Goal: Book appointment/travel/reservation

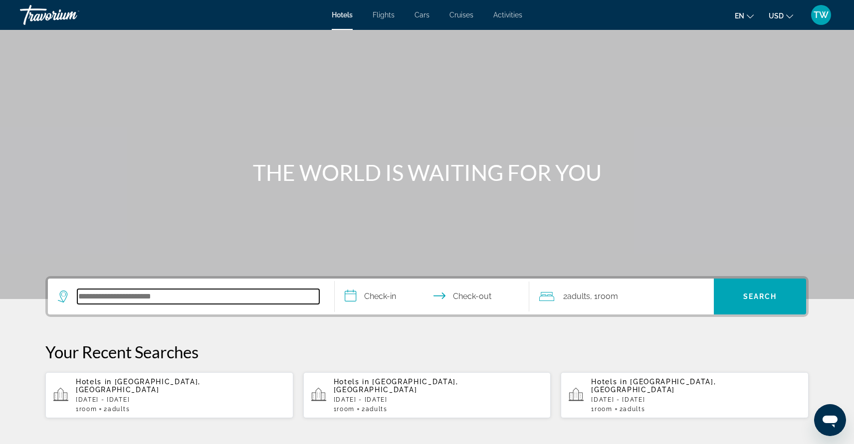
click at [96, 297] on input "Search hotel destination" at bounding box center [198, 296] width 242 height 15
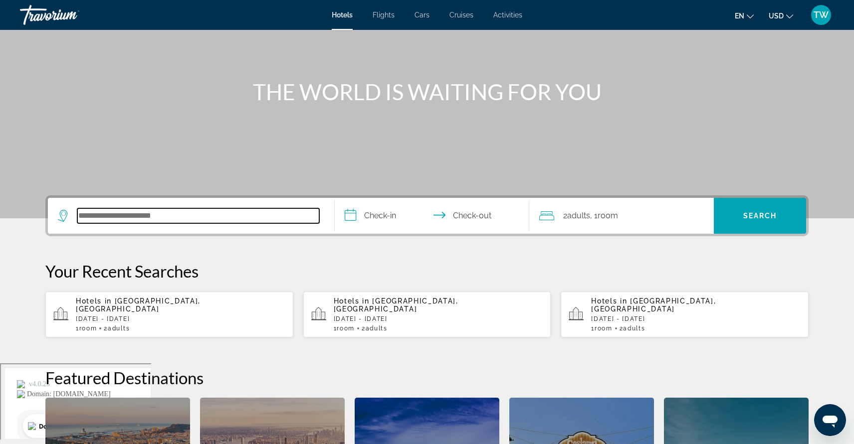
scroll to position [80, 0]
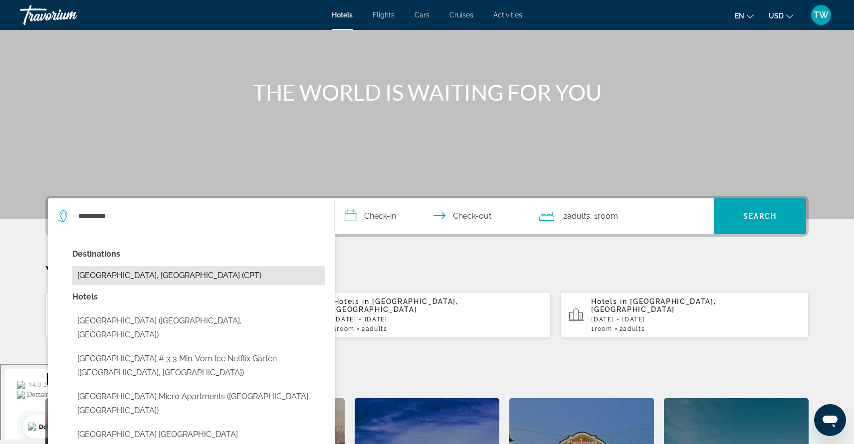
click at [114, 273] on button "Cape Town, South Africa (CPT)" at bounding box center [198, 275] width 252 height 19
type input "**********"
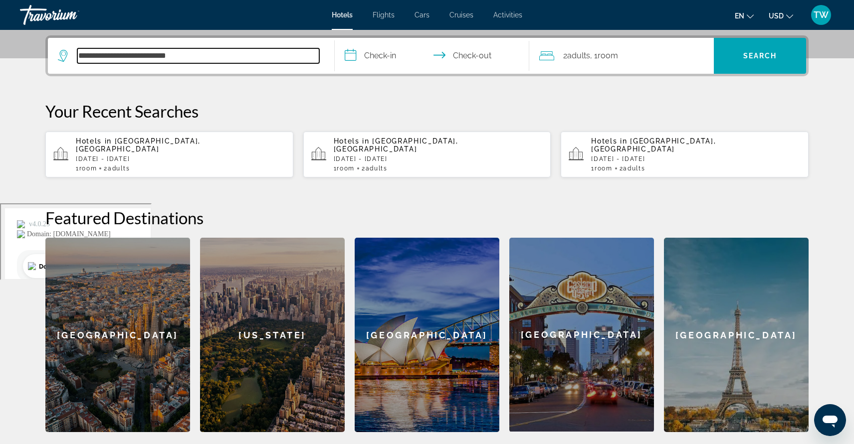
scroll to position [244, 0]
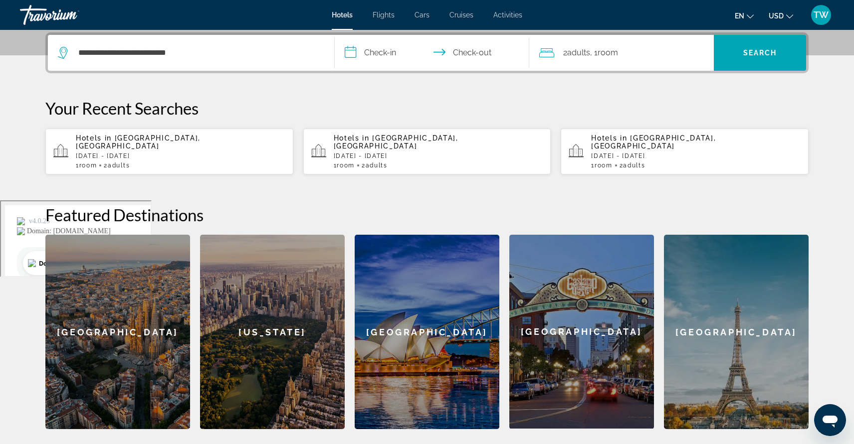
click at [390, 45] on input "**********" at bounding box center [434, 54] width 198 height 39
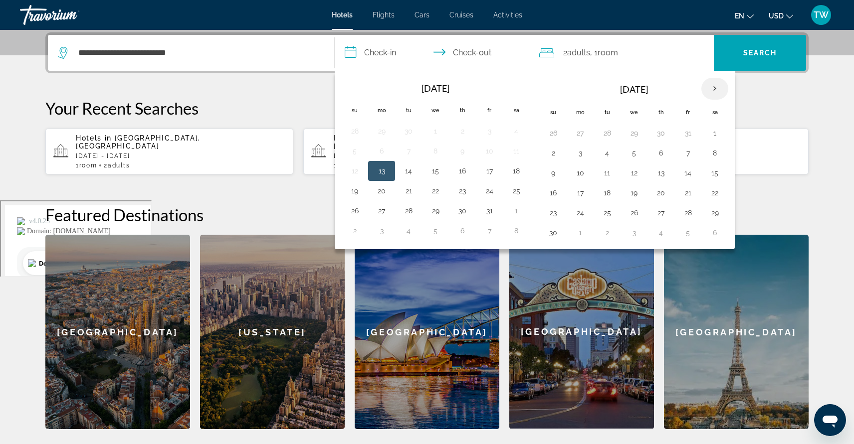
click at [716, 91] on th "Next month" at bounding box center [714, 89] width 27 height 22
click at [603, 156] on button "9" at bounding box center [607, 153] width 16 height 14
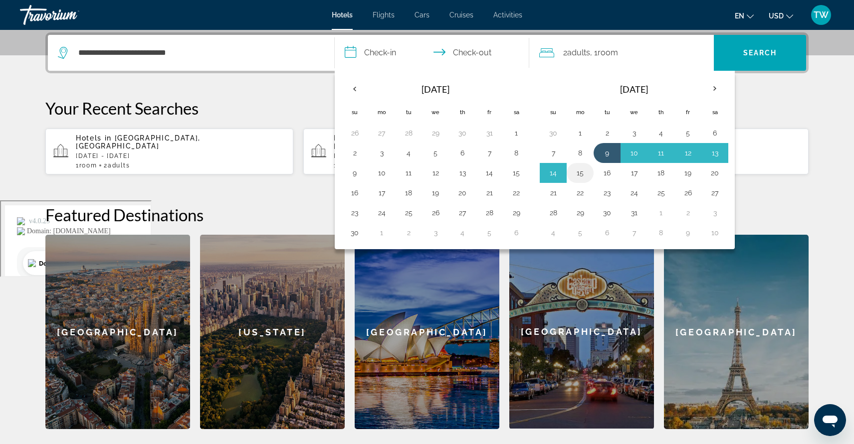
click at [581, 170] on button "15" at bounding box center [580, 173] width 16 height 14
type input "**********"
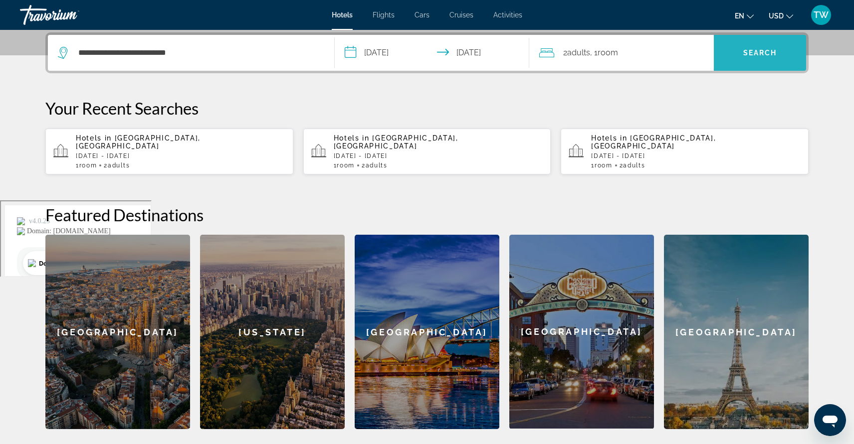
click at [731, 53] on span "Search" at bounding box center [760, 53] width 92 height 24
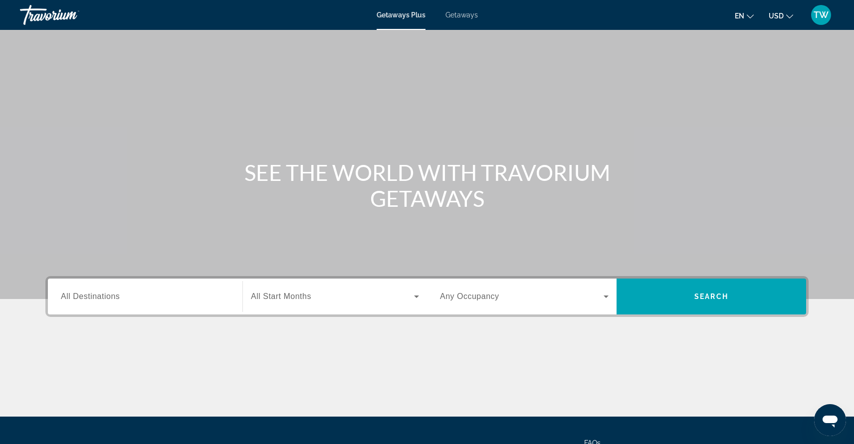
click at [71, 299] on span "All Destinations" at bounding box center [90, 296] width 59 height 8
click at [71, 299] on input "Destination All Destinations" at bounding box center [145, 297] width 169 height 12
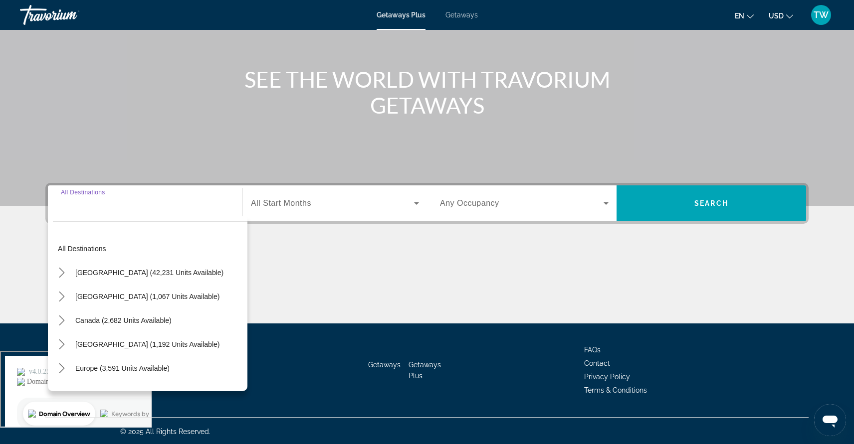
scroll to position [95, 0]
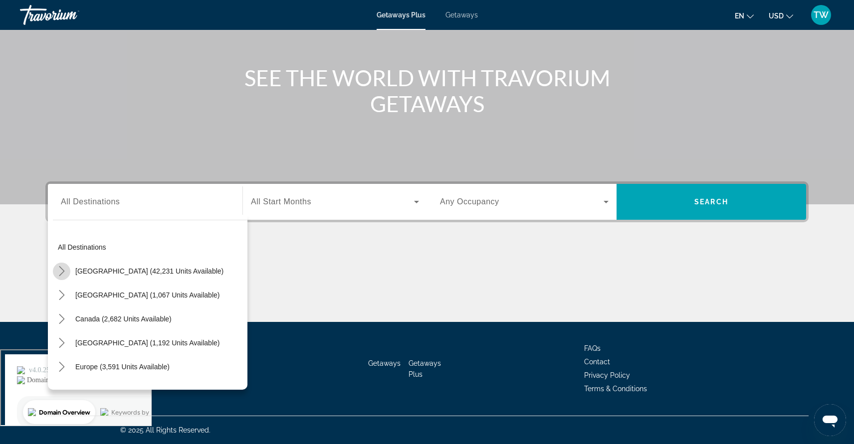
click at [65, 274] on icon "Toggle United States (42,231 units available) submenu" at bounding box center [62, 271] width 10 height 10
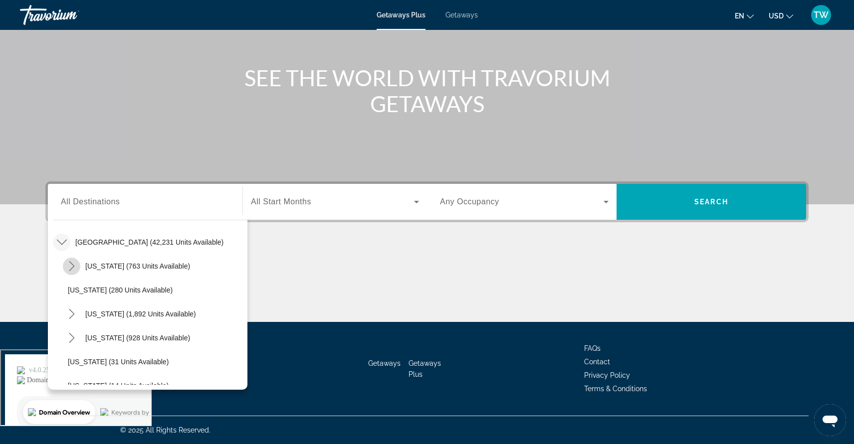
click at [72, 266] on icon "Toggle Arizona (763 units available) submenu" at bounding box center [72, 266] width 10 height 10
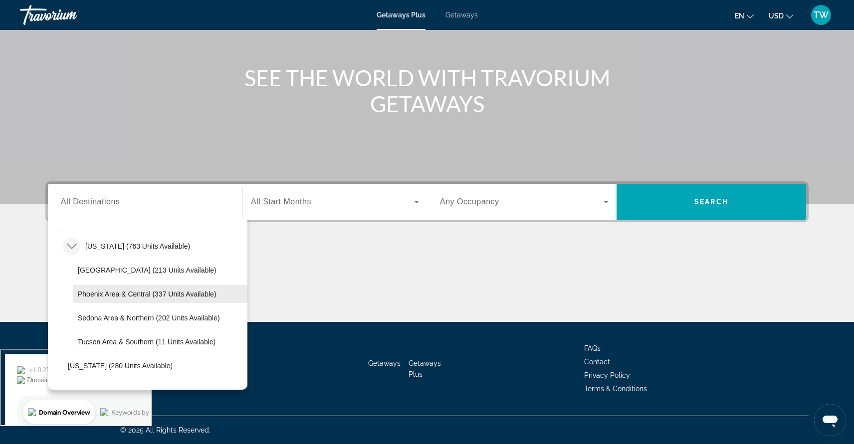
scroll to position [56, 0]
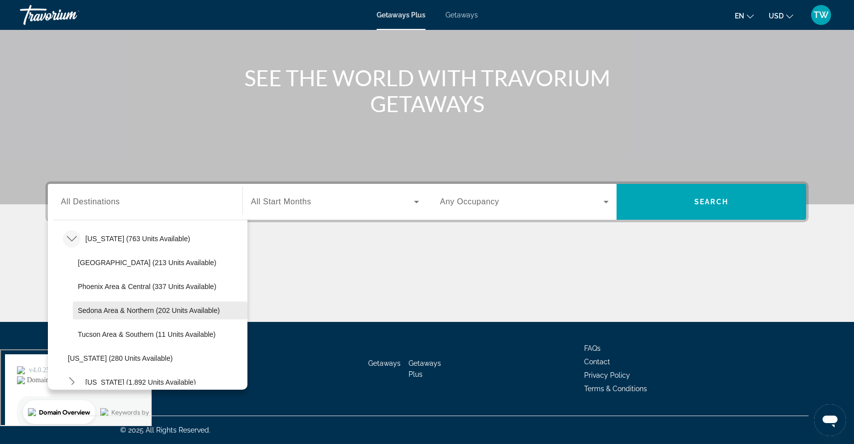
click at [92, 311] on span "Sedona Area & Northern (202 units available)" at bounding box center [149, 311] width 142 height 8
type input "**********"
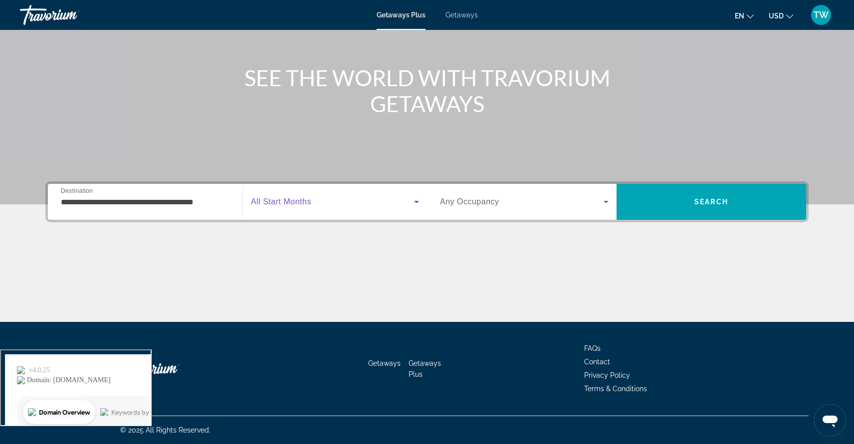
click at [414, 202] on icon "Search widget" at bounding box center [416, 202] width 12 height 12
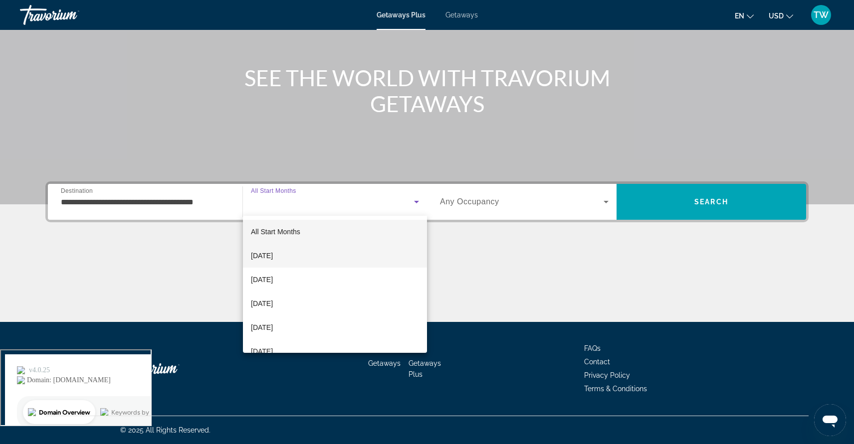
click at [334, 249] on mat-option "October 2025" at bounding box center [335, 256] width 184 height 24
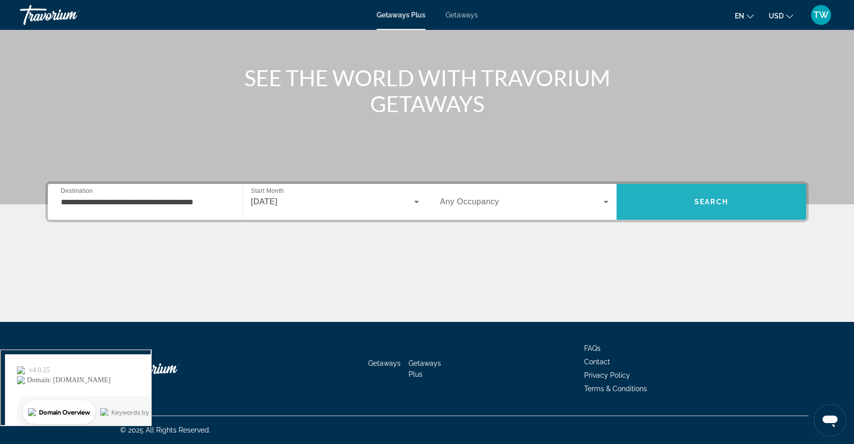
click at [672, 198] on span "Search" at bounding box center [711, 202] width 190 height 24
